Goal: Complete application form: Complete application form

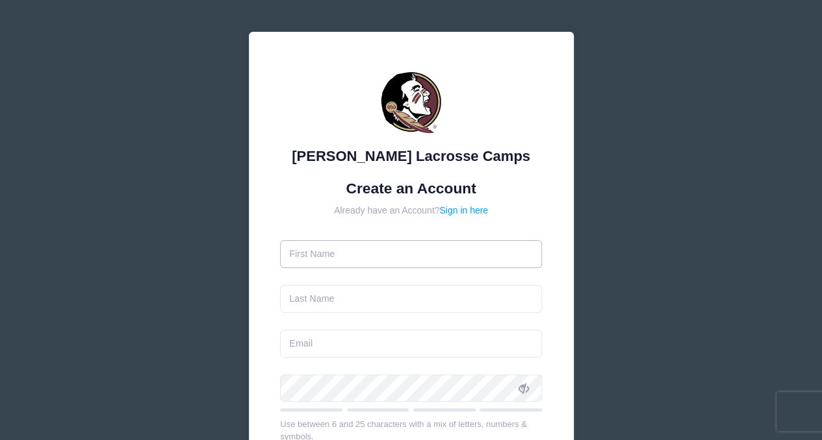
click at [350, 255] on input "text" at bounding box center [411, 254] width 262 height 28
click at [350, 255] on input "[PERSON_NAME]" at bounding box center [411, 254] width 262 height 28
type input "[PERSON_NAME]"
type input "j"
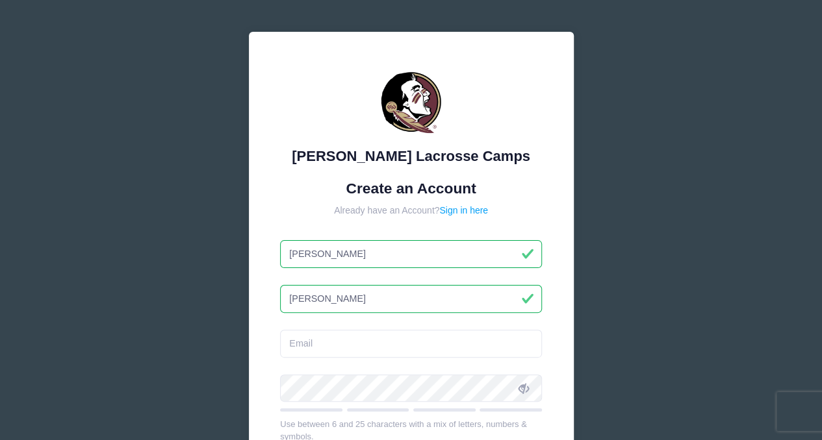
type input "[PERSON_NAME]"
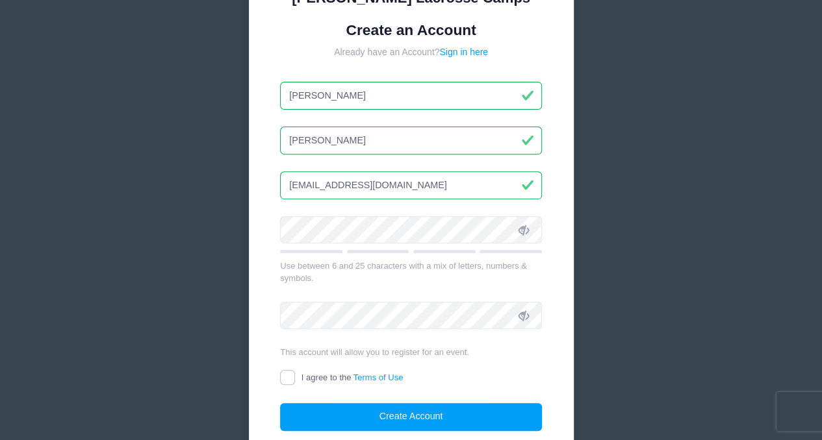
scroll to position [179, 0]
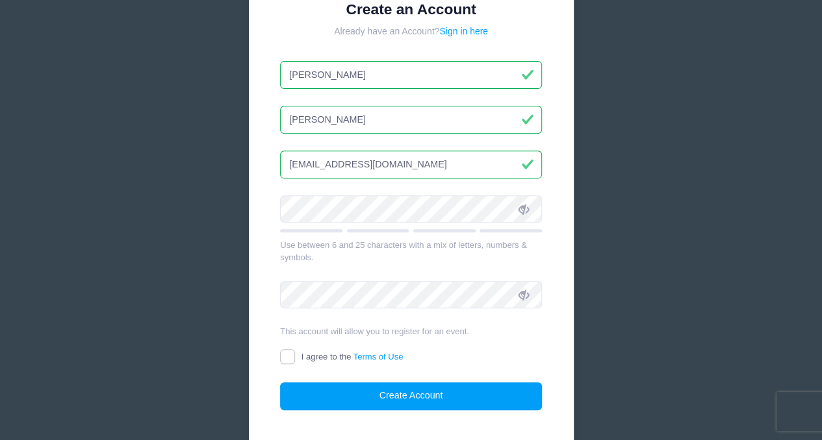
type input "[EMAIL_ADDRESS][DOMAIN_NAME]"
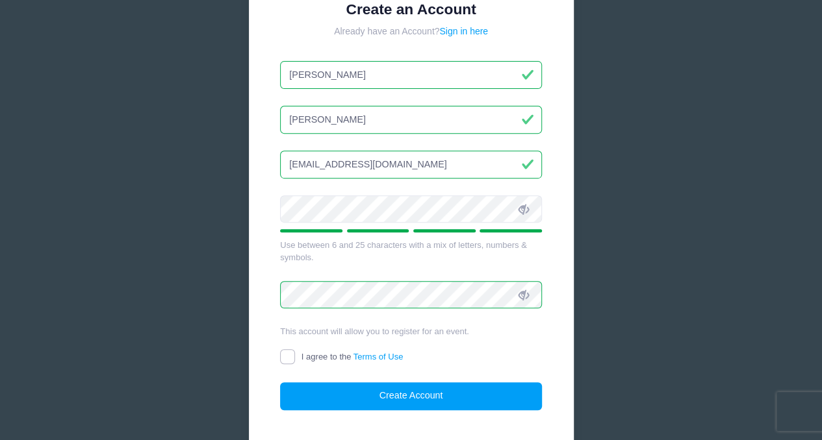
click at [289, 357] on input "I agree to the Terms of Use" at bounding box center [287, 356] width 15 height 15
checkbox input "true"
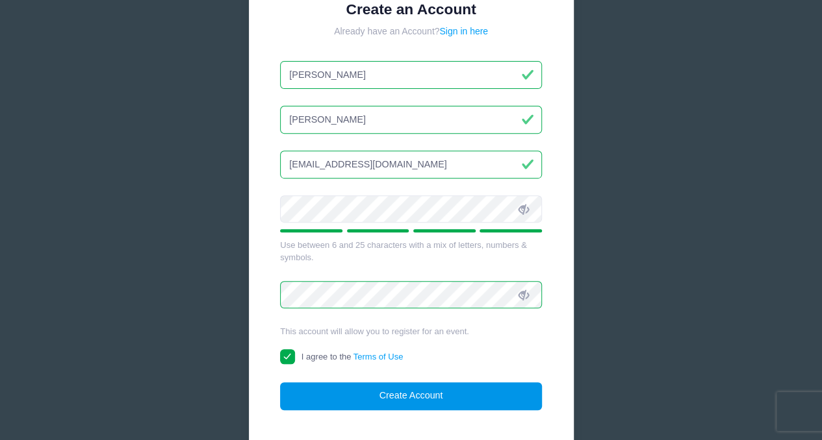
click at [435, 390] on button "Create Account" at bounding box center [411, 397] width 262 height 28
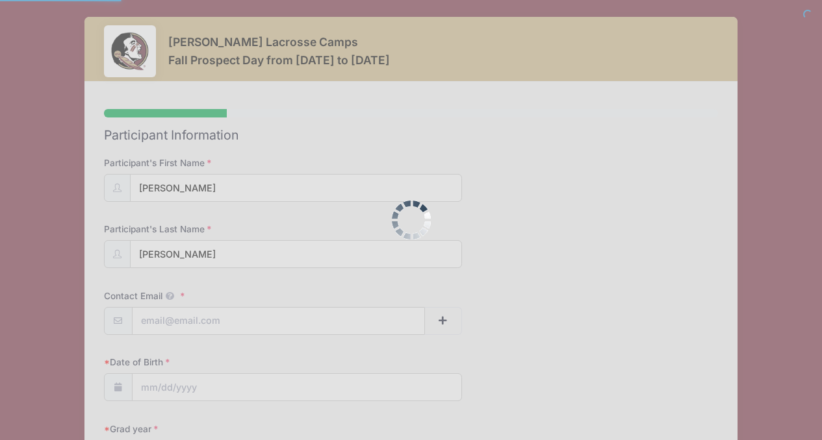
select select
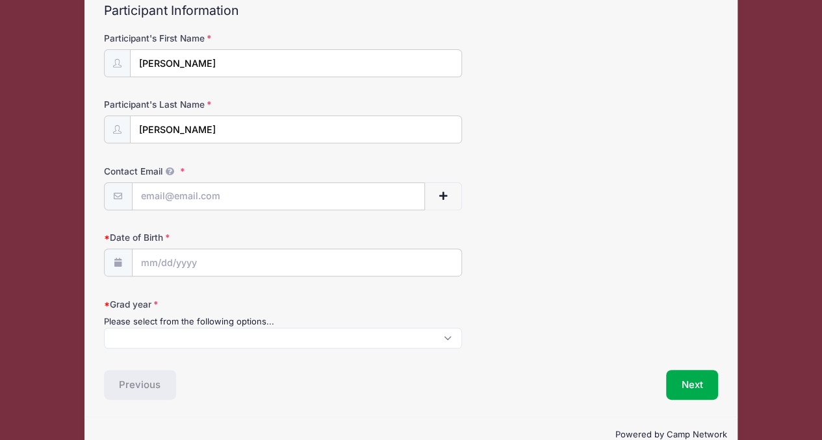
scroll to position [131, 0]
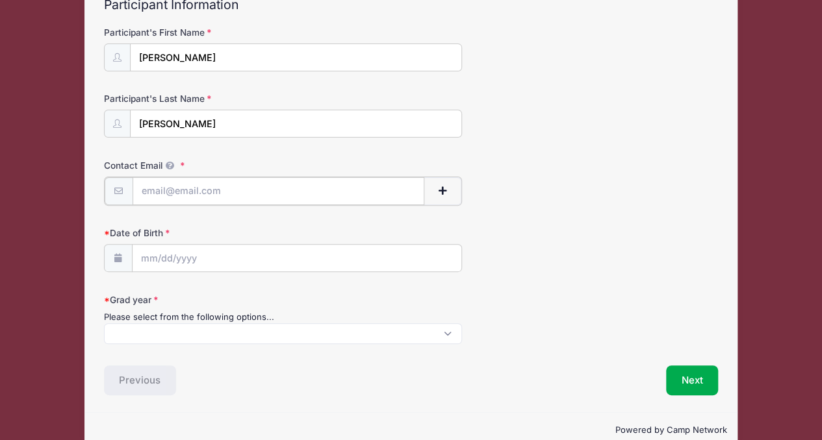
click at [247, 191] on input "Contact Email" at bounding box center [279, 191] width 292 height 28
type input "[EMAIL_ADDRESS][DOMAIN_NAME]"
click at [200, 262] on input "Date of Birth" at bounding box center [297, 258] width 329 height 28
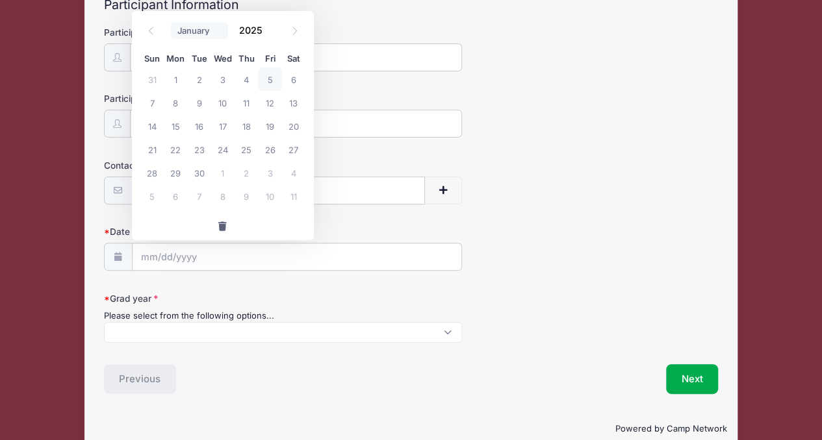
click at [194, 31] on select "January February March April May June July August September October November De…" at bounding box center [200, 30] width 58 height 17
select select "6"
click at [171, 22] on select "January February March April May June July August September October November De…" at bounding box center [200, 30] width 58 height 17
click at [261, 31] on input "2025" at bounding box center [254, 29] width 42 height 19
click at [268, 32] on span at bounding box center [270, 35] width 9 height 10
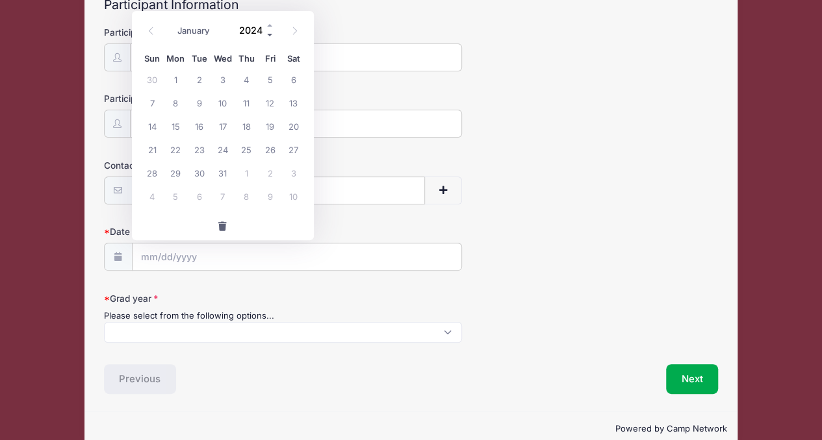
click at [268, 32] on span at bounding box center [270, 35] width 9 height 10
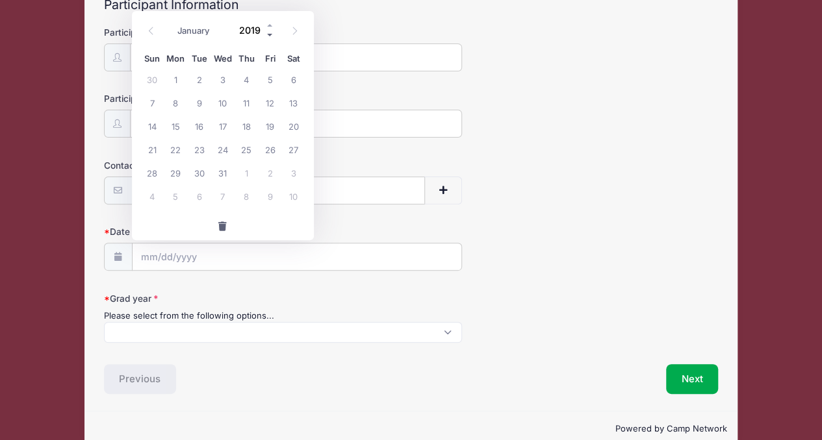
click at [268, 32] on span at bounding box center [270, 35] width 9 height 10
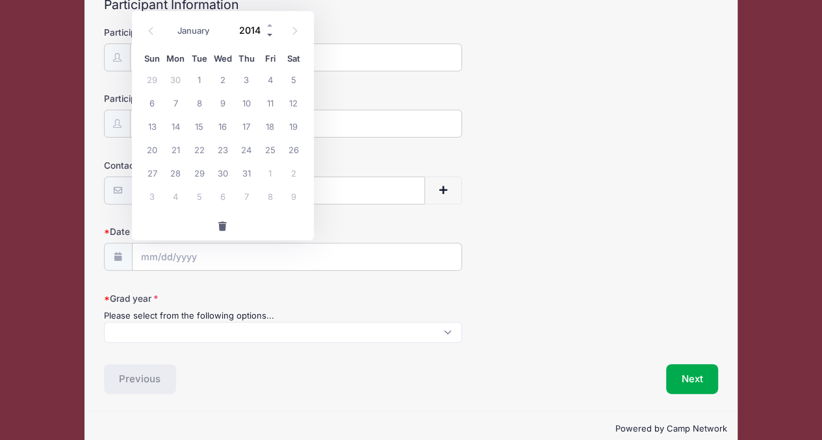
click at [268, 32] on span at bounding box center [270, 35] width 9 height 10
type input "2010"
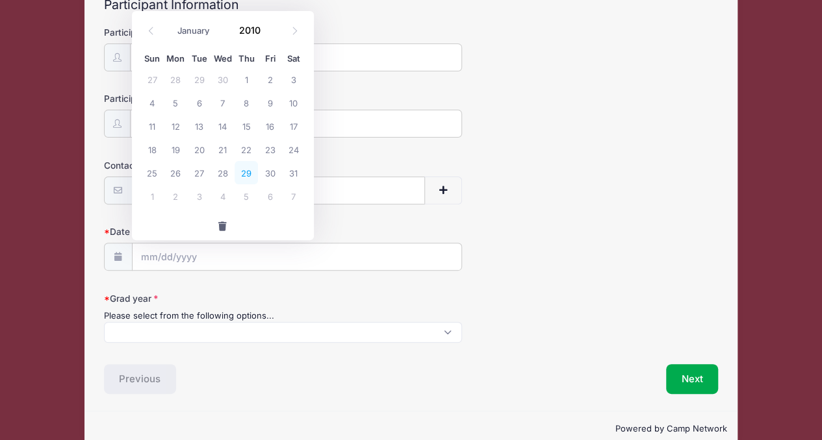
click at [243, 177] on span "29" at bounding box center [245, 172] width 23 height 23
type input "[DATE]"
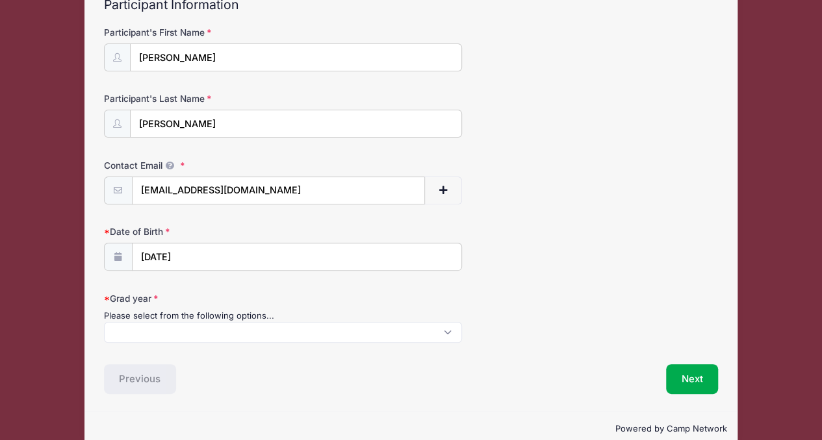
click at [151, 333] on span at bounding box center [283, 332] width 359 height 21
select select "2028"
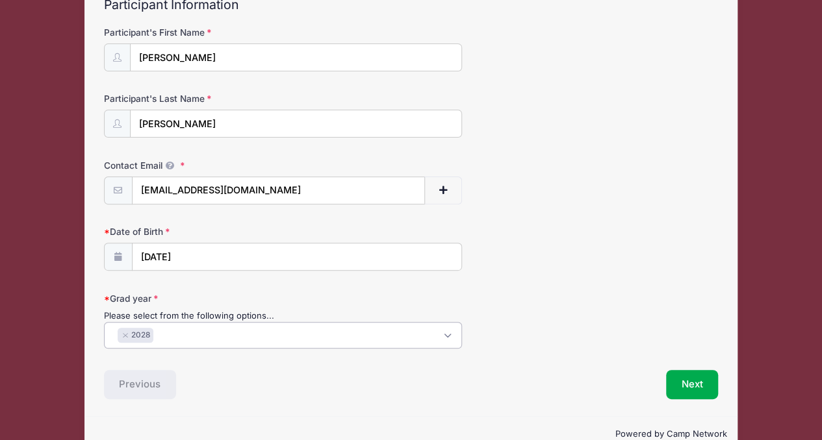
scroll to position [12, 0]
click at [708, 372] on button "Next" at bounding box center [692, 385] width 53 height 30
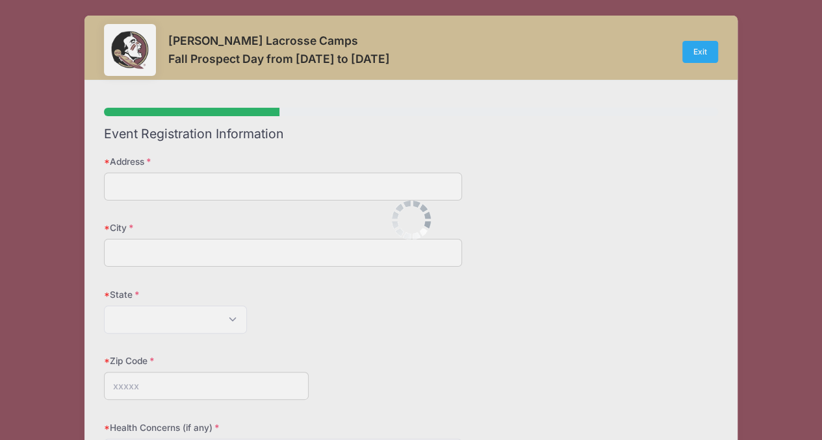
scroll to position [0, 0]
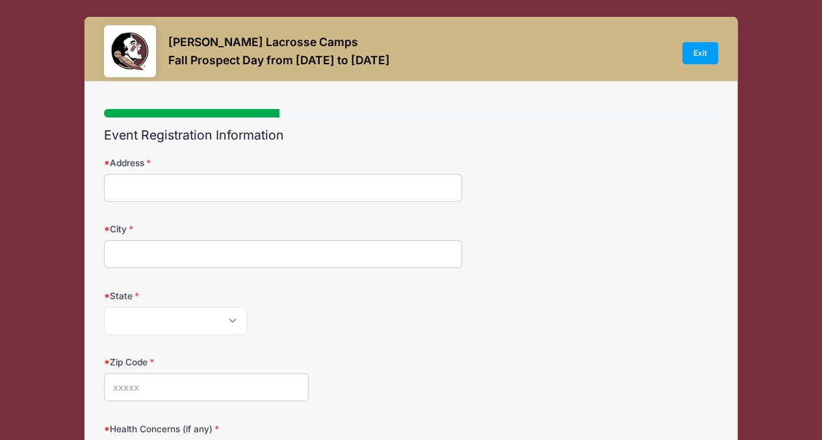
click at [246, 196] on input "Address" at bounding box center [283, 188] width 359 height 28
click at [158, 187] on input "[GEOGRAPHIC_DATA]" at bounding box center [283, 188] width 359 height 28
type input "6910 [GEOGRAPHIC_DATA]"
click at [159, 249] on input "City" at bounding box center [283, 254] width 359 height 28
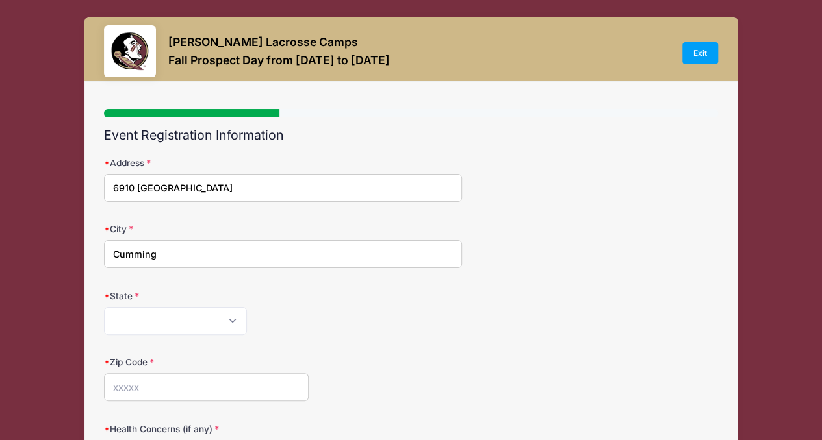
type input "Cumming"
click at [164, 311] on select "[US_STATE] [US_STATE] [US_STATE] [US_STATE] [US_STATE] Armed Forces Africa Arme…" at bounding box center [175, 321] width 143 height 28
click at [104, 307] on select "[US_STATE] [US_STATE] [US_STATE] [US_STATE] [US_STATE] Armed Forces Africa Arme…" at bounding box center [175, 321] width 143 height 28
click at [146, 324] on select "[US_STATE] [US_STATE] [US_STATE] [US_STATE] [US_STATE] Armed Forces Africa Arme…" at bounding box center [175, 321] width 143 height 28
select select "GA"
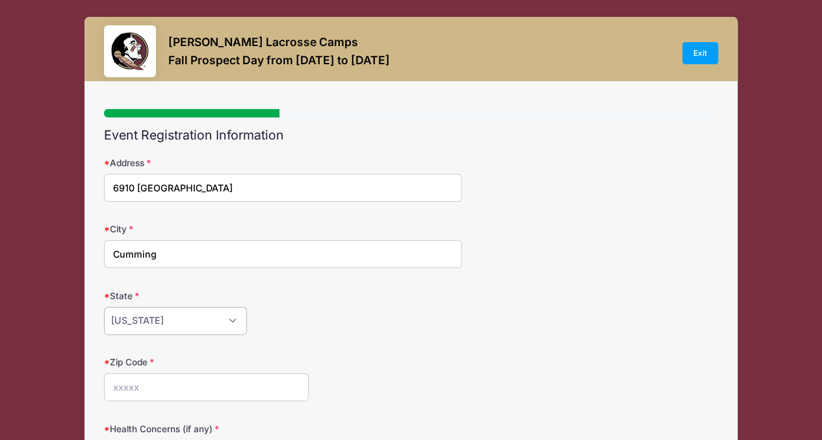
click at [104, 307] on select "[US_STATE] [US_STATE] [US_STATE] [US_STATE] [US_STATE] Armed Forces Africa Arme…" at bounding box center [175, 321] width 143 height 28
click at [164, 384] on input "Zip Code" at bounding box center [206, 388] width 205 height 28
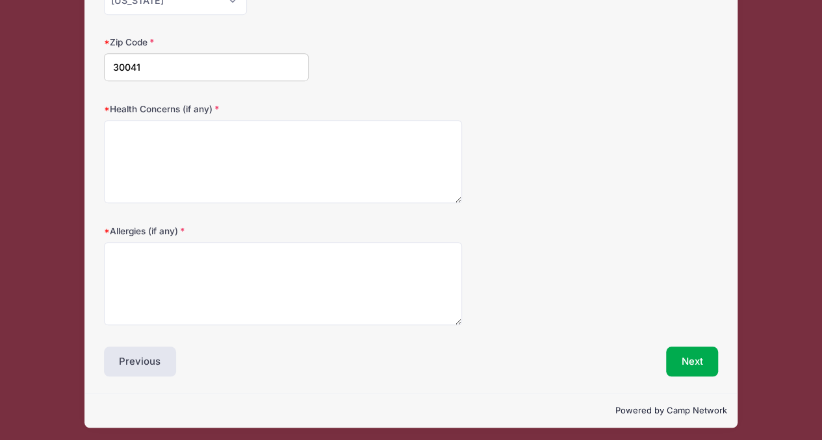
scroll to position [322, 0]
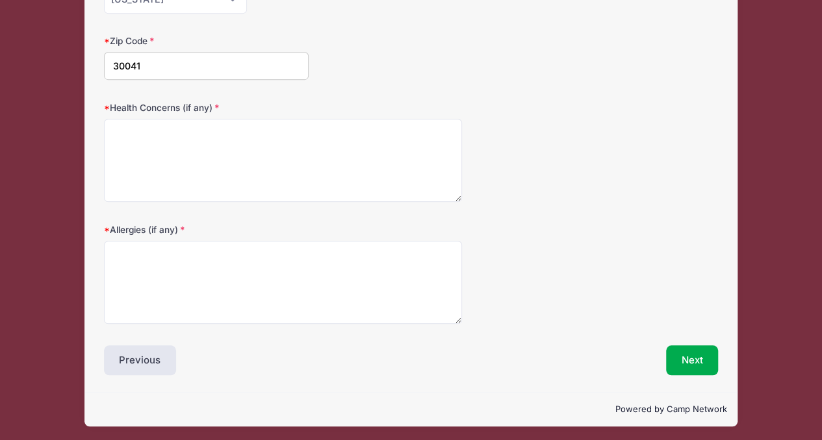
type input "30041"
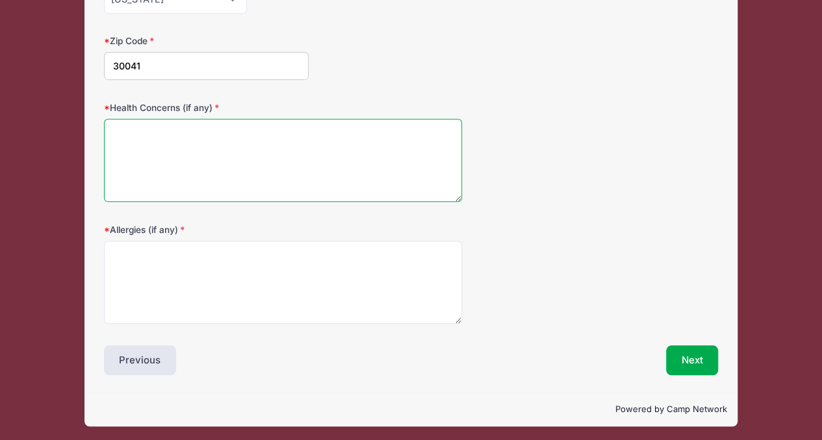
click at [250, 133] on textarea "Health Concerns (if any)" at bounding box center [283, 161] width 359 height 84
type textarea "none"
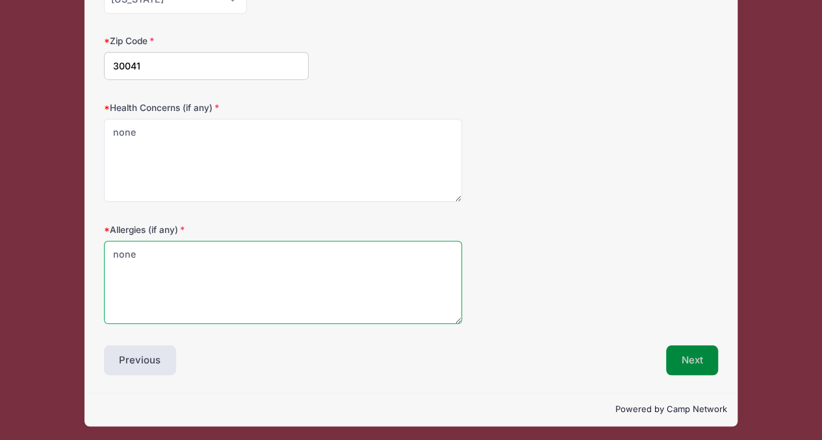
type textarea "none"
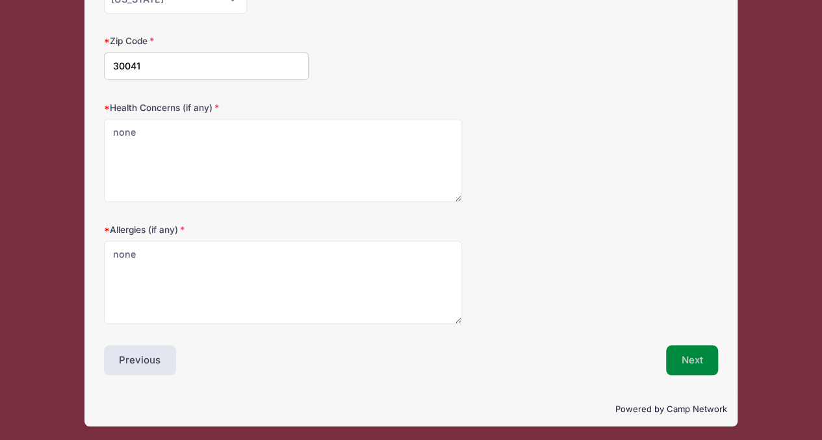
click at [683, 355] on button "Next" at bounding box center [692, 361] width 53 height 30
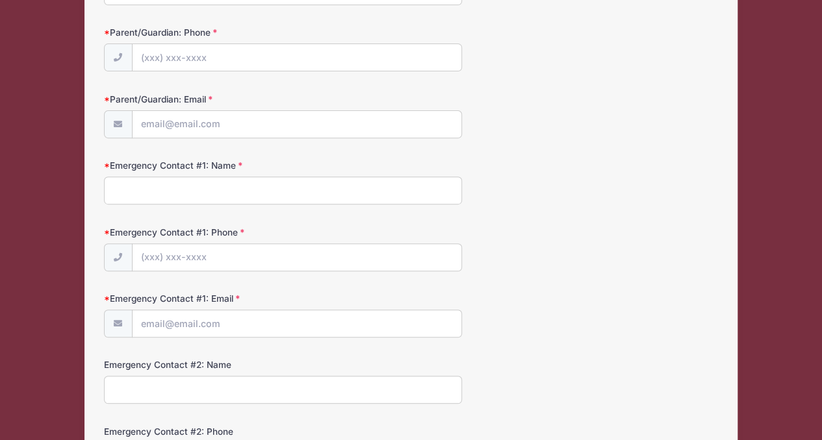
scroll to position [0, 0]
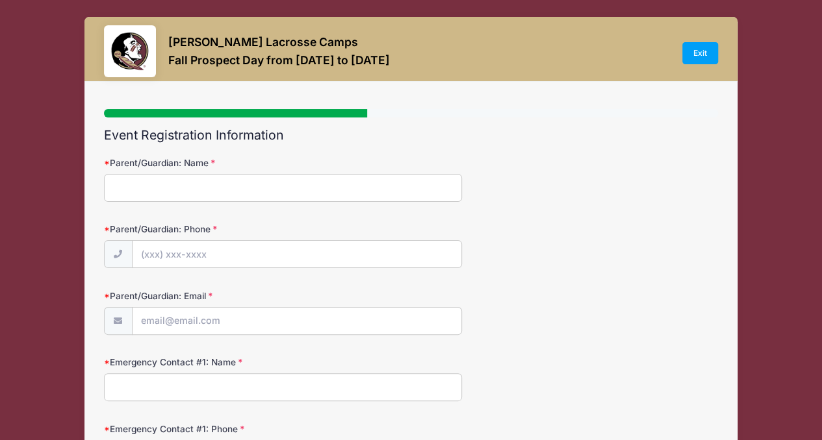
click at [234, 184] on input "Parent/Guardian: Name" at bounding box center [283, 188] width 359 height 28
type input "[PERSON_NAME]"
type input "[PHONE_NUMBER]"
click at [187, 335] on form "Parent/Guardian: Name [PERSON_NAME] Parent/Guardian: Phone [PHONE_NUMBER] Paren…" at bounding box center [411, 445] width 614 height 577
click at [192, 325] on input "Parent/Guardian: Email" at bounding box center [297, 322] width 329 height 28
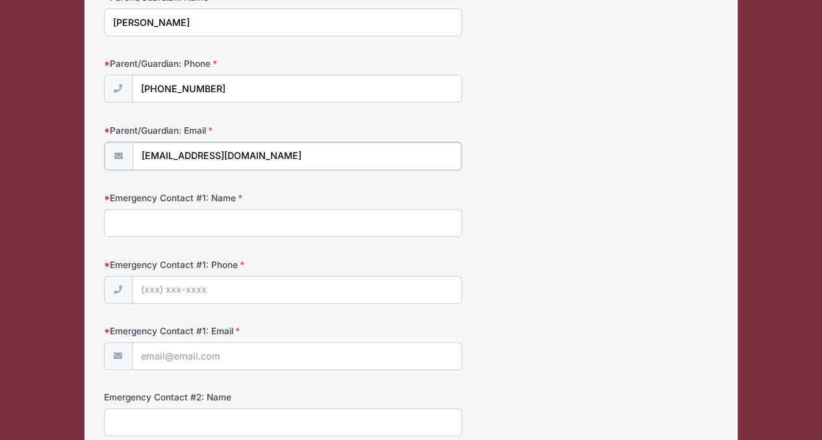
scroll to position [166, 0]
type input "[EMAIL_ADDRESS][DOMAIN_NAME]"
click at [231, 240] on form "Parent/Guardian: Name [PERSON_NAME] Parent/Guardian: Phone [PHONE_NUMBER] Paren…" at bounding box center [411, 278] width 614 height 577
click at [260, 212] on input "Emergency Contact #1: Name" at bounding box center [283, 221] width 359 height 28
type input "[PERSON_NAME]"
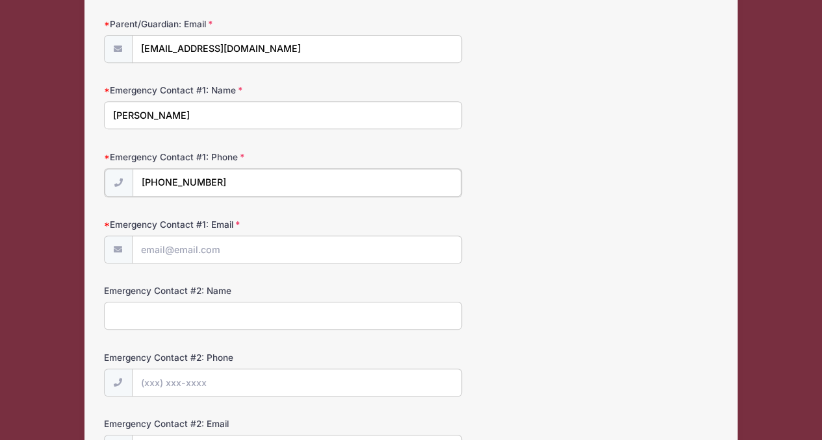
scroll to position [273, 0]
type input "[PHONE_NUMBER]"
click at [261, 239] on input "Emergency Contact #1: Email" at bounding box center [297, 248] width 329 height 28
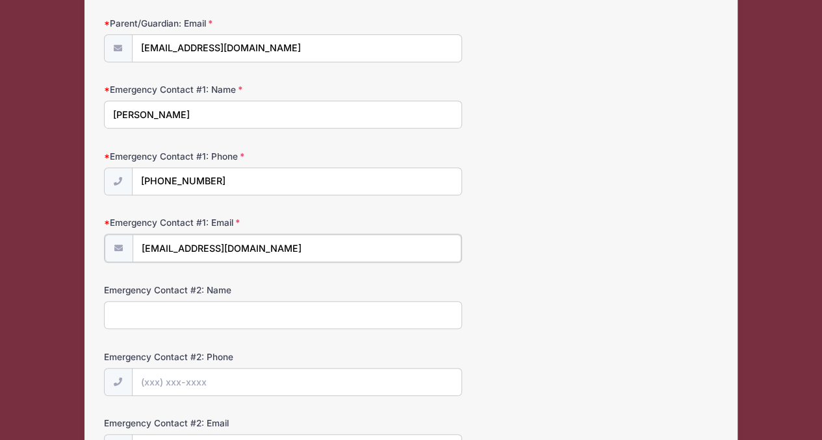
type input "[EMAIL_ADDRESS][DOMAIN_NAME]"
click at [230, 313] on input "Emergency Contact #2: Name" at bounding box center [283, 314] width 359 height 28
type input "[PERSON_NAME]"
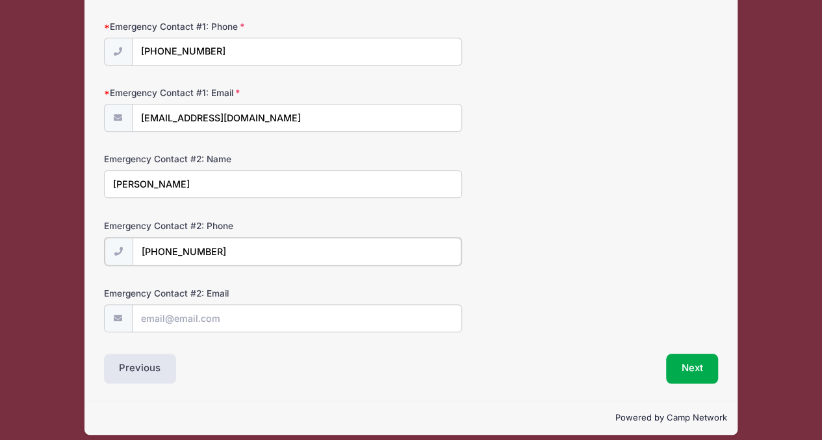
scroll to position [409, 0]
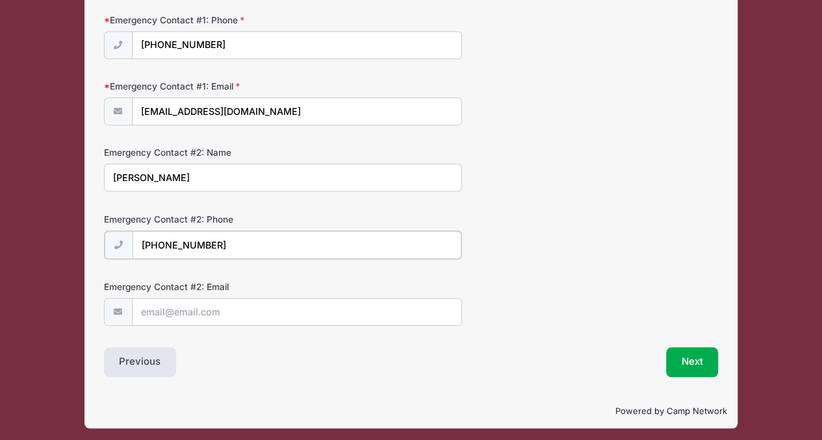
type input "[PHONE_NUMBER]"
click at [222, 309] on input "Emergency Contact #2: Email" at bounding box center [297, 312] width 329 height 28
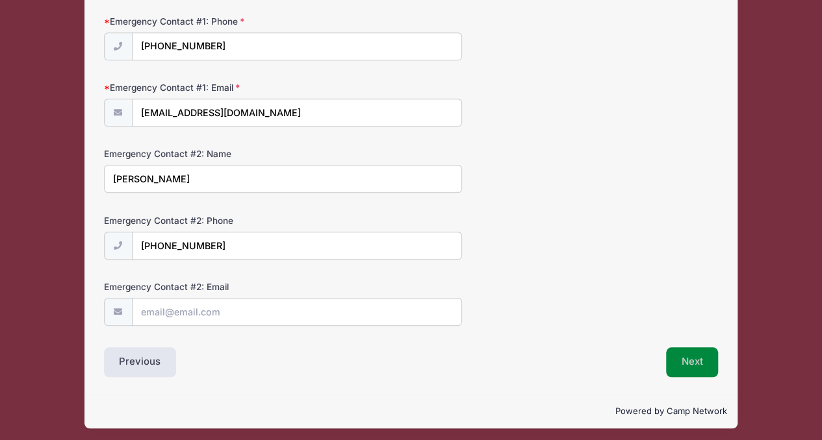
click at [698, 352] on button "Next" at bounding box center [692, 363] width 53 height 30
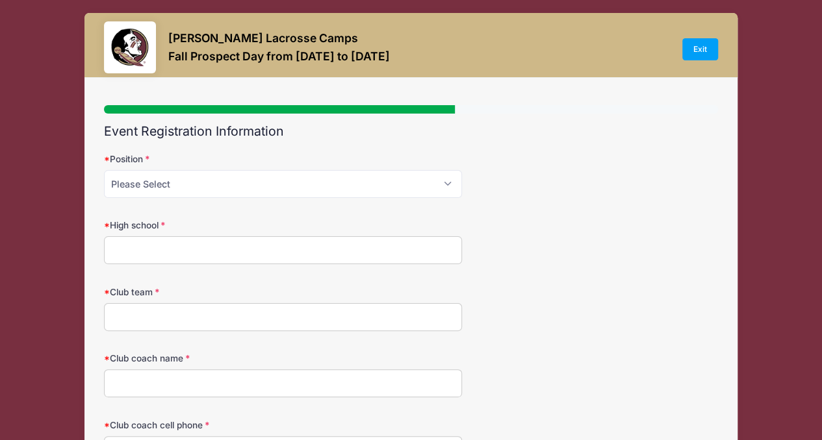
scroll to position [0, 0]
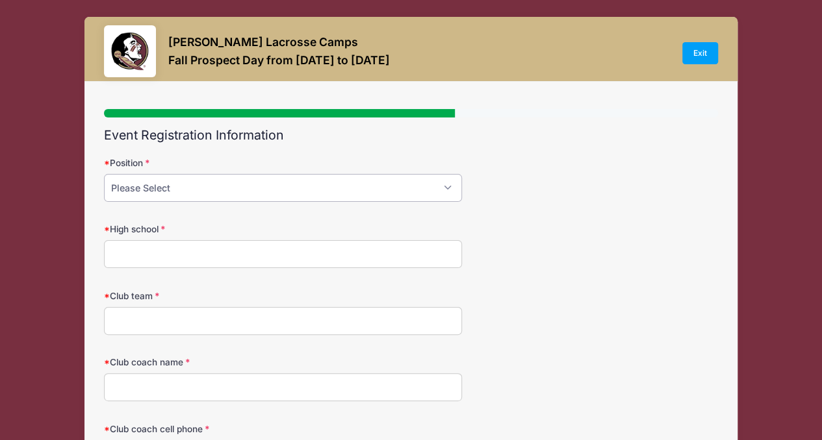
click at [277, 194] on select "Please Select Attack Midfield Defense Goalie" at bounding box center [283, 188] width 359 height 28
select select "Midfield"
click at [104, 174] on select "Please Select Attack Midfield Defense Goalie" at bounding box center [283, 188] width 359 height 28
click at [205, 251] on input "High school" at bounding box center [283, 254] width 359 height 28
type input "[GEOGRAPHIC_DATA]"
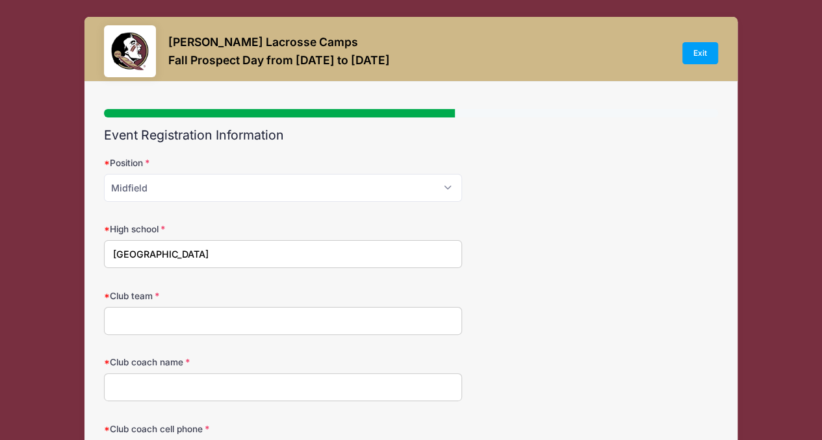
click at [155, 328] on input "Club team" at bounding box center [283, 321] width 359 height 28
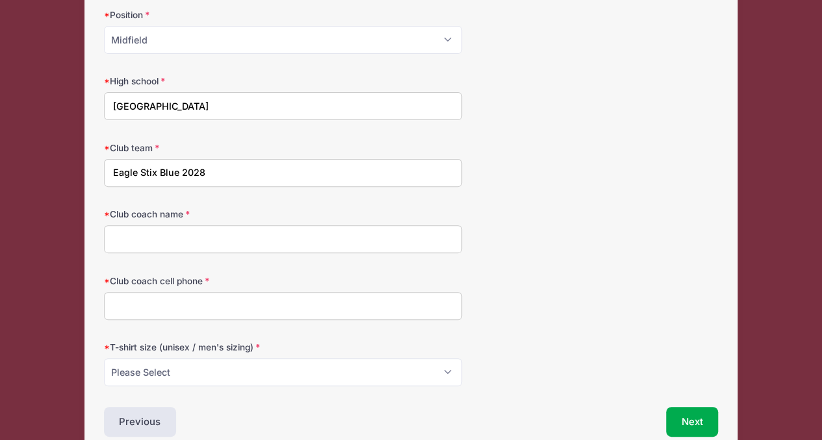
scroll to position [149, 0]
type input "Eagle Stix Blue 2028"
click at [191, 232] on input "Club coach name" at bounding box center [283, 238] width 359 height 28
type input "Eagle Stix"
click at [172, 305] on input "Club coach cell phone" at bounding box center [283, 305] width 359 height 28
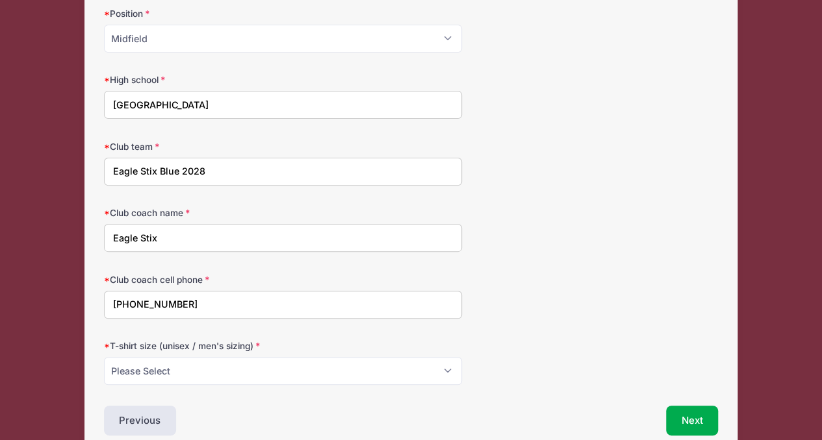
type input "[PHONE_NUMBER]"
drag, startPoint x: 168, startPoint y: 237, endPoint x: 88, endPoint y: 238, distance: 79.3
click at [88, 238] on div "Step 4 /7 Step 1 Step 2 Step 3 Step 4 Policies Extra Items Summary Participant …" at bounding box center [410, 192] width 652 height 521
type input "[PERSON_NAME]"
click at [166, 375] on select "Please Select Small Medium Large XL" at bounding box center [283, 371] width 359 height 28
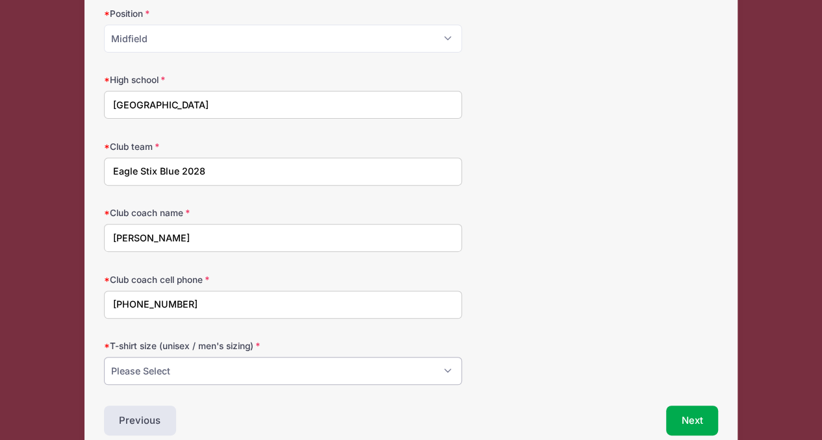
select select "Small"
click at [104, 357] on select "Please Select Small Medium Large XL" at bounding box center [283, 371] width 359 height 28
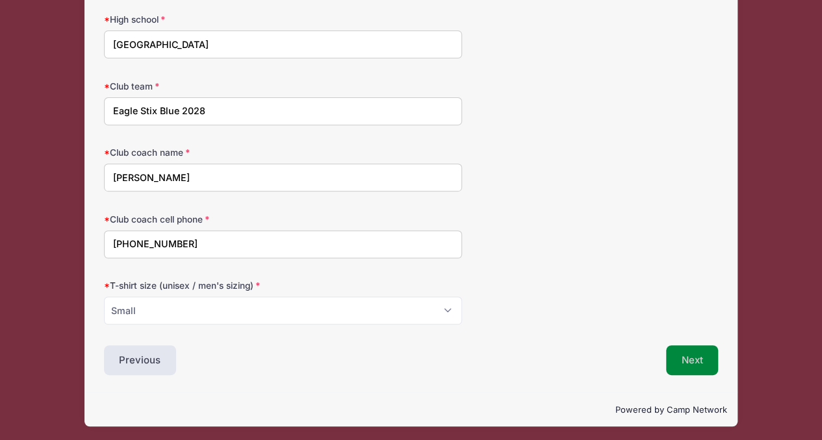
click at [699, 358] on button "Next" at bounding box center [692, 361] width 53 height 30
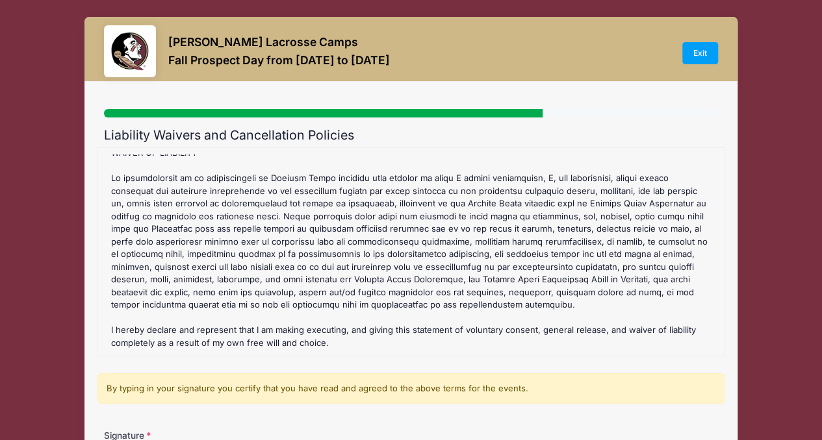
scroll to position [169, 0]
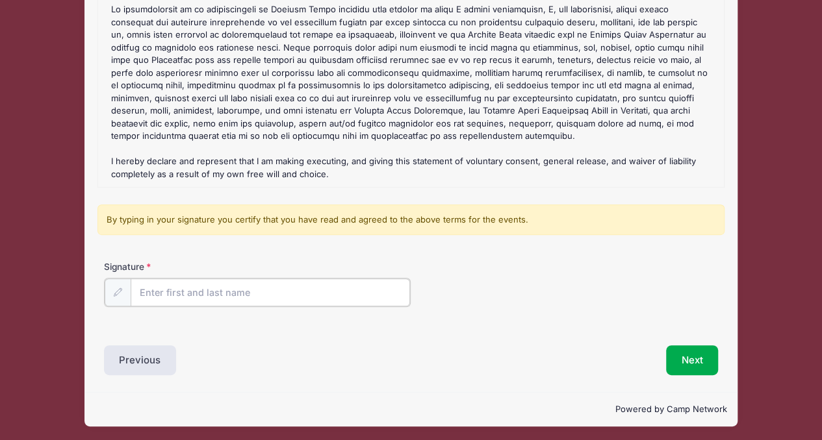
click at [246, 288] on input "Signature" at bounding box center [271, 293] width 280 height 28
type input "[PERSON_NAME]"
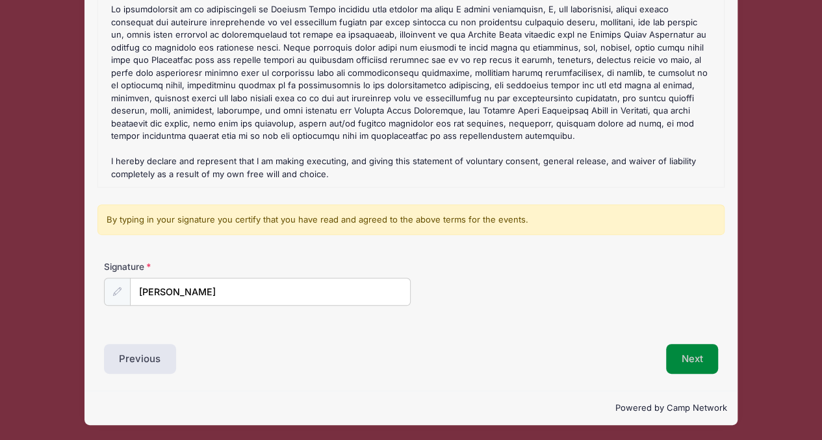
click at [700, 358] on button "Next" at bounding box center [692, 359] width 53 height 30
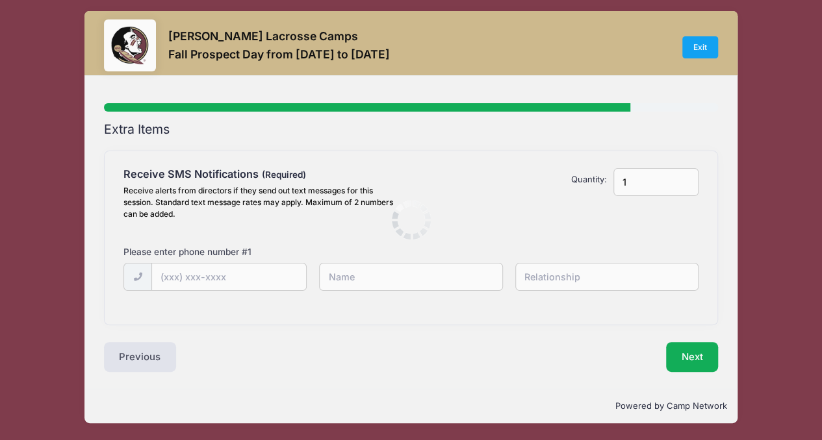
scroll to position [0, 0]
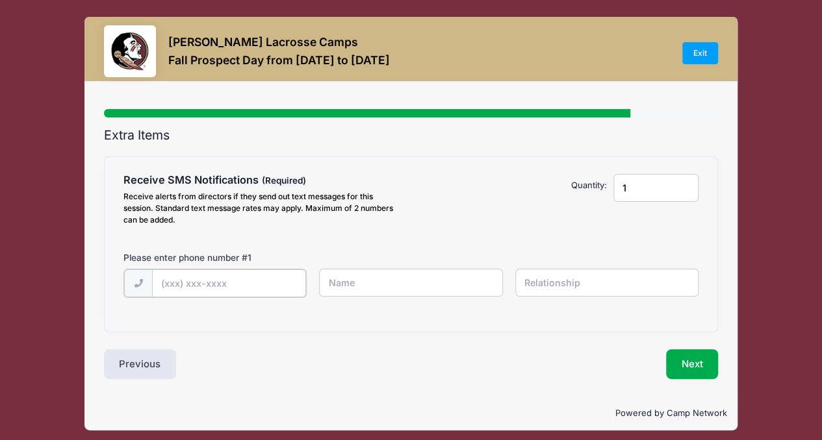
click at [253, 280] on input "text" at bounding box center [229, 284] width 154 height 28
type input "[PHONE_NUMBER]"
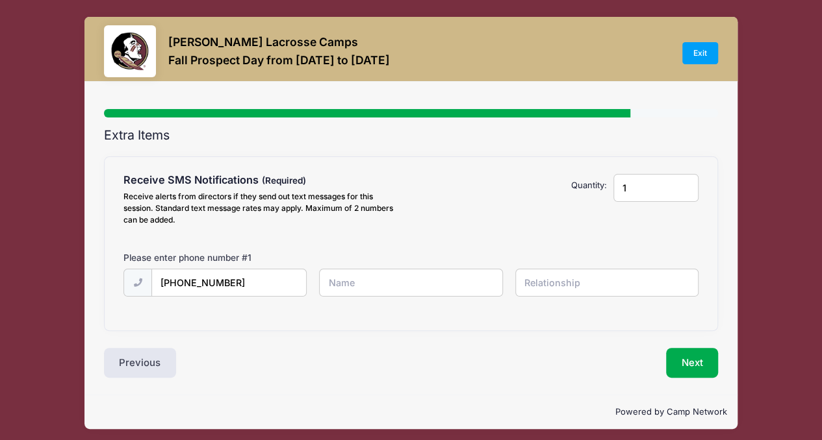
click at [359, 283] on input "text" at bounding box center [410, 283] width 183 height 28
type input "[PERSON_NAME]"
click at [558, 284] on input "text" at bounding box center [606, 283] width 183 height 28
type input "Mother"
click at [694, 364] on button "Next" at bounding box center [692, 363] width 53 height 30
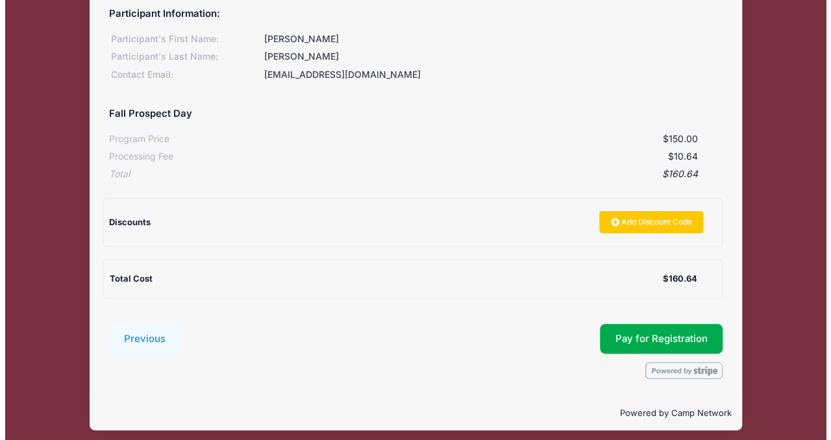
scroll to position [153, 0]
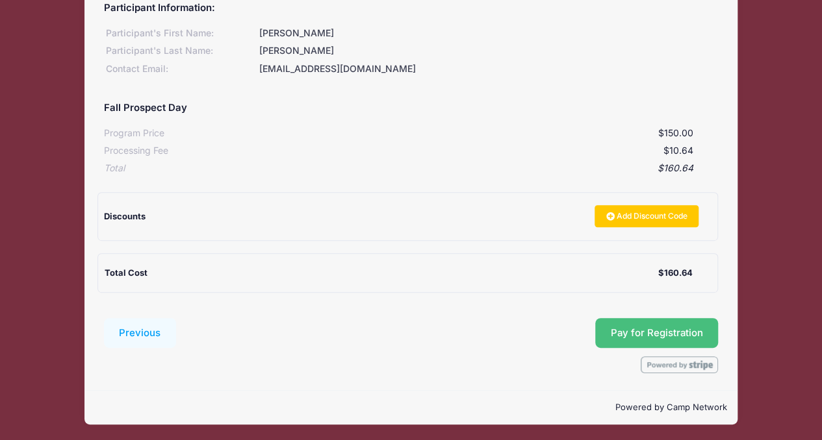
click at [655, 335] on button "Pay for Registration" at bounding box center [656, 333] width 123 height 30
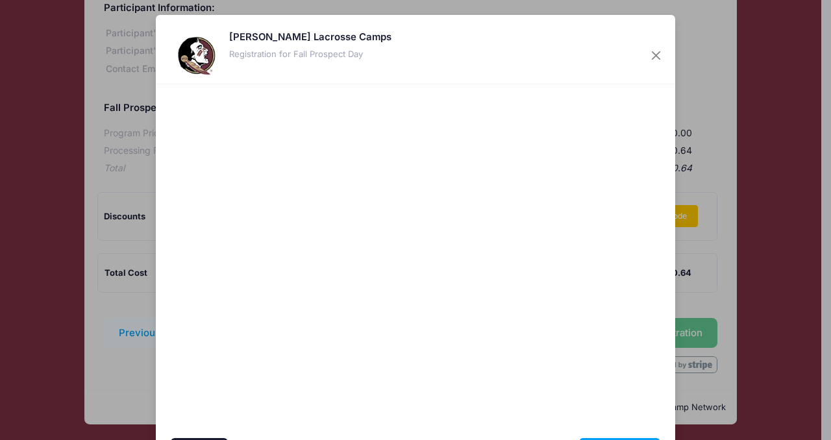
scroll to position [81, 0]
